Goal: Register for event/course

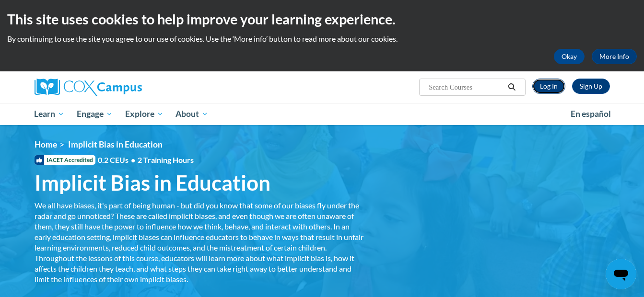
click at [549, 89] on link "Log In" at bounding box center [548, 86] width 33 height 15
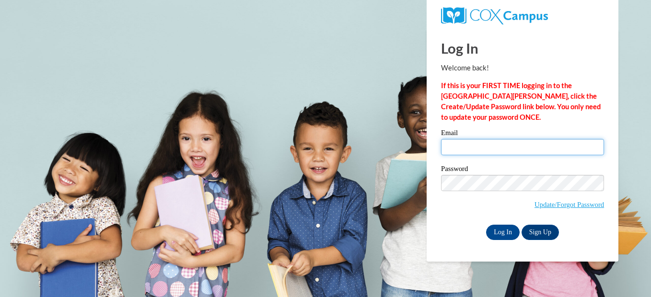
click at [491, 150] on input "Email" at bounding box center [522, 147] width 163 height 16
type input "mychelc@ymcaatlanta.org"
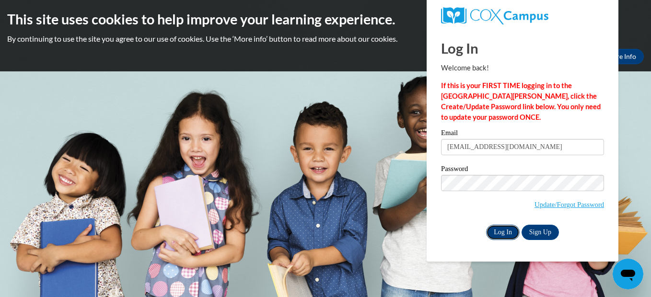
click at [511, 233] on input "Log In" at bounding box center [503, 232] width 34 height 15
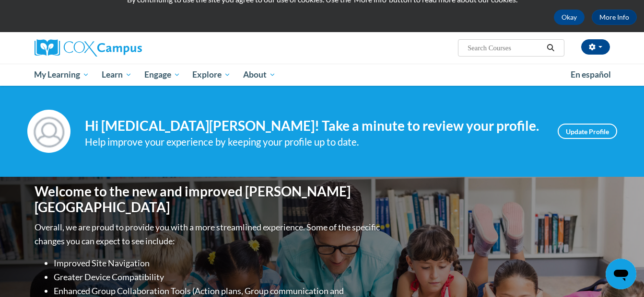
scroll to position [21, 0]
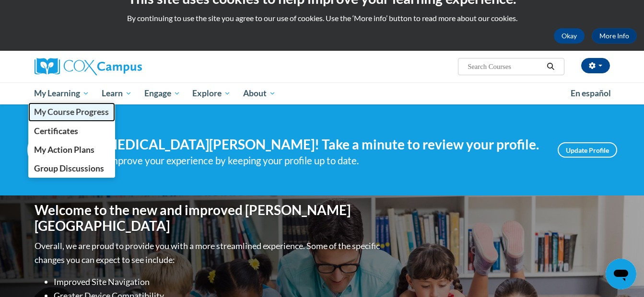
click at [80, 113] on span "My Course Progress" at bounding box center [71, 112] width 75 height 10
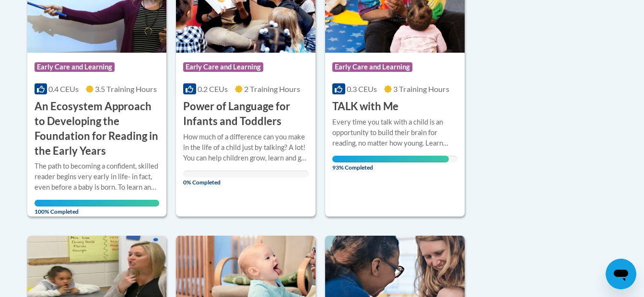
scroll to position [289, 0]
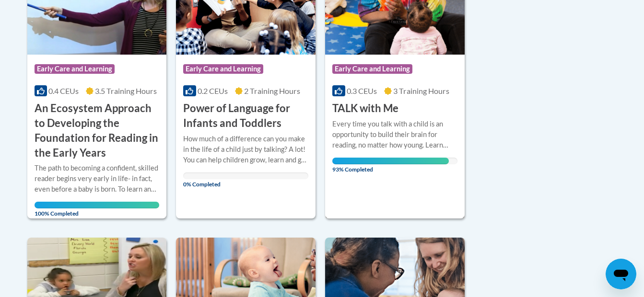
click at [366, 178] on div "Course Category: Early Care and Learning 0.3 CEUs 3 Training Hours COURSE TALK …" at bounding box center [395, 88] width 140 height 262
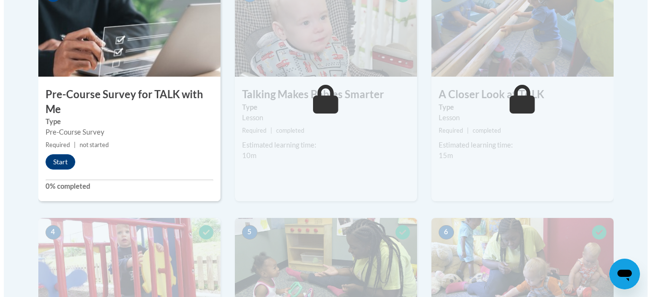
scroll to position [353, 0]
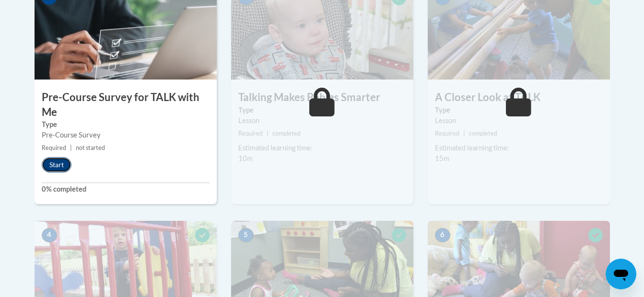
click at [60, 160] on button "Start" at bounding box center [57, 164] width 30 height 15
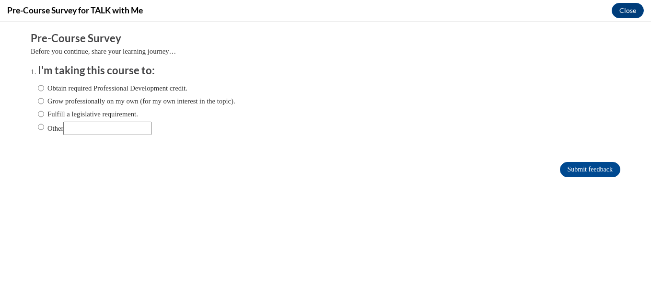
scroll to position [0, 0]
click at [106, 87] on label "Obtain required Professional Development credit." at bounding box center [113, 88] width 150 height 11
click at [44, 87] on input "Obtain required Professional Development credit." at bounding box center [41, 88] width 6 height 11
radio input "true"
click at [578, 172] on input "Submit feedback" at bounding box center [590, 169] width 60 height 15
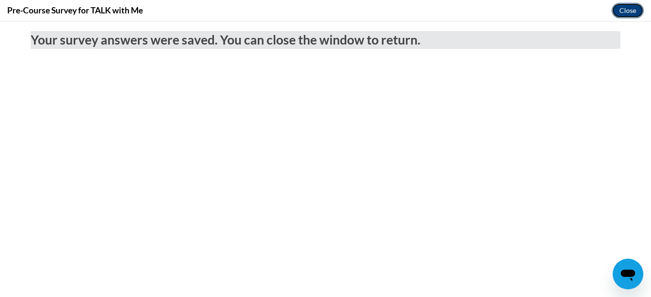
click at [618, 6] on button "Close" at bounding box center [628, 10] width 32 height 15
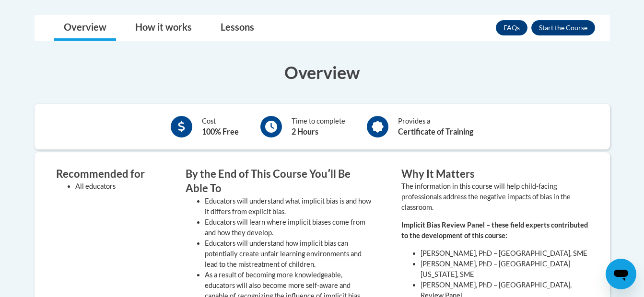
scroll to position [309, 0]
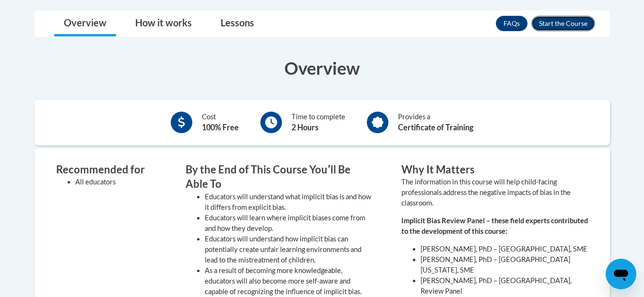
click at [577, 22] on button "Enroll" at bounding box center [564, 23] width 64 height 15
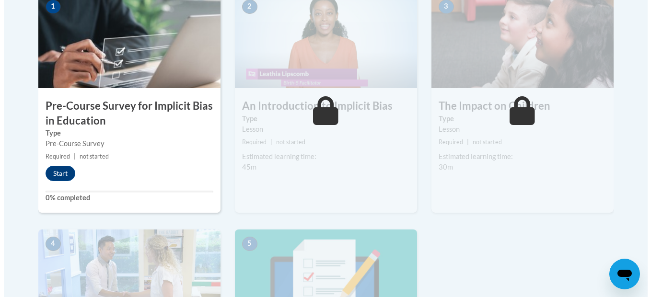
scroll to position [339, 0]
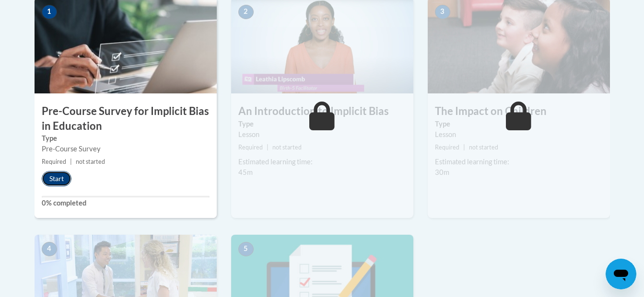
click at [61, 180] on button "Start" at bounding box center [57, 178] width 30 height 15
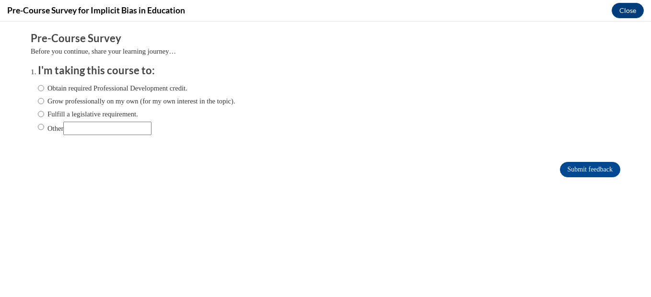
scroll to position [0, 0]
click at [100, 90] on label "Obtain required Professional Development credit." at bounding box center [113, 88] width 150 height 11
click at [44, 90] on input "Obtain required Professional Development credit." at bounding box center [41, 88] width 6 height 11
radio input "true"
click at [564, 167] on input "Submit feedback" at bounding box center [590, 169] width 60 height 15
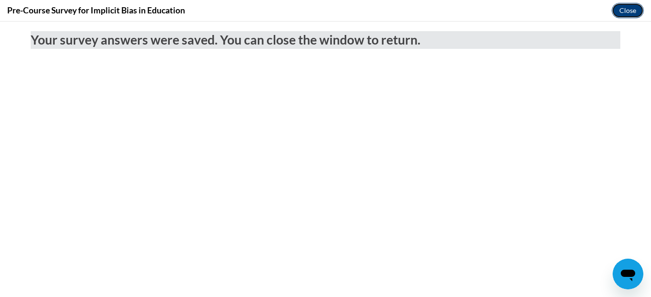
click at [636, 3] on button "Close" at bounding box center [628, 10] width 32 height 15
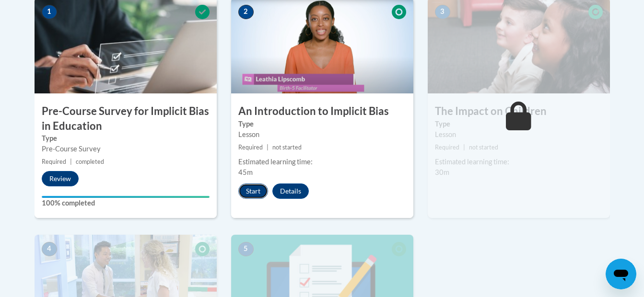
click at [253, 193] on button "Start" at bounding box center [253, 191] width 30 height 15
